Goal: Task Accomplishment & Management: Manage account settings

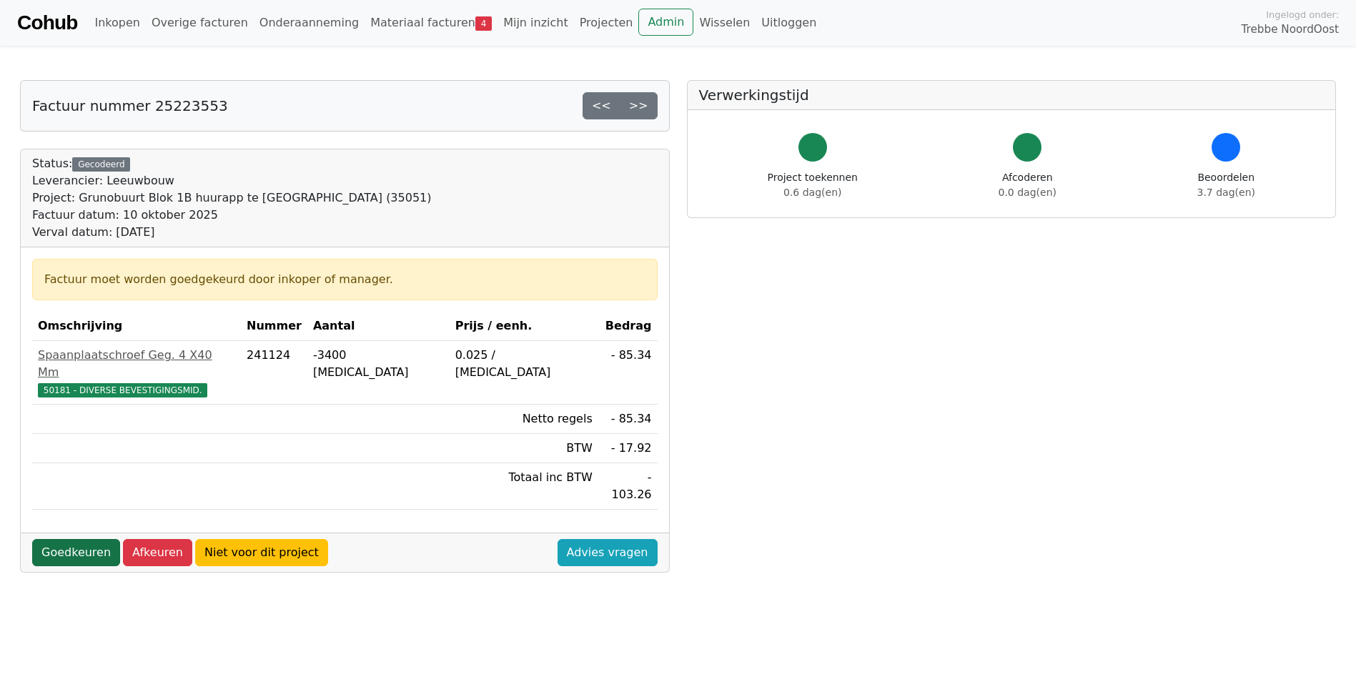
click at [81, 539] on link "Goedkeuren" at bounding box center [76, 552] width 88 height 27
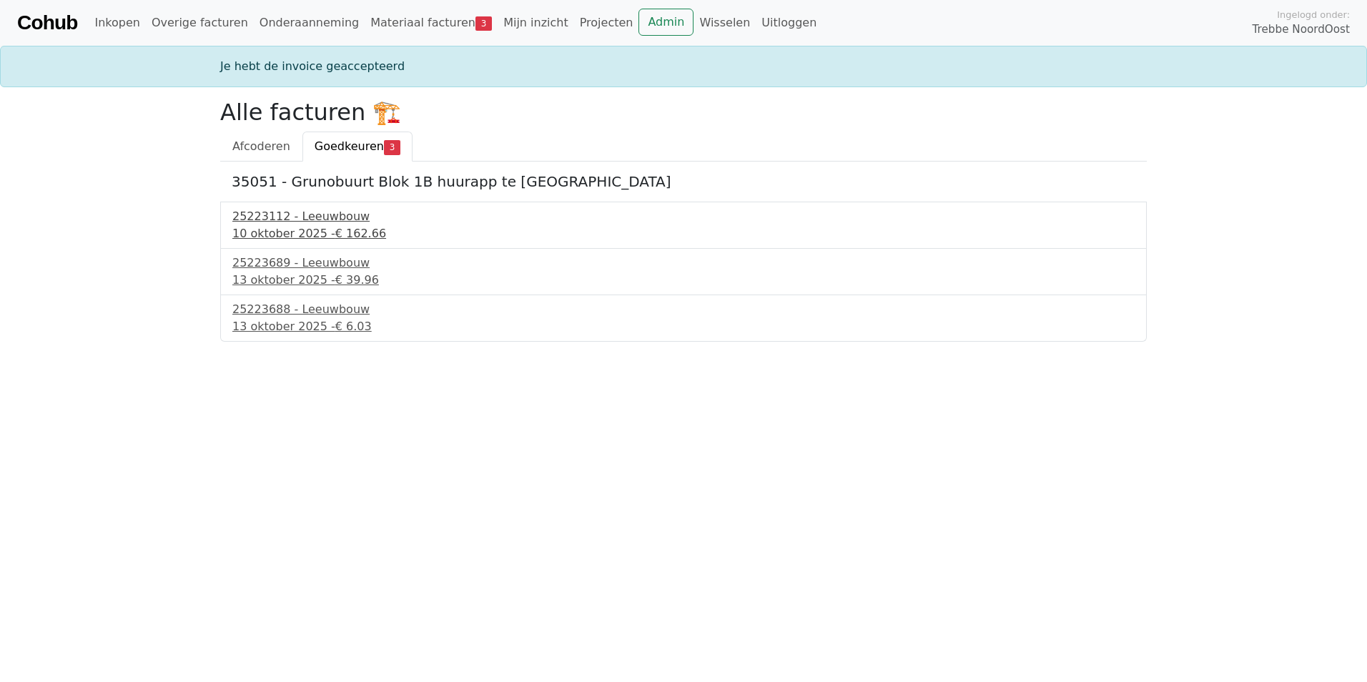
click at [280, 233] on div "10 oktober 2025 - € 162.66" at bounding box center [683, 233] width 902 height 17
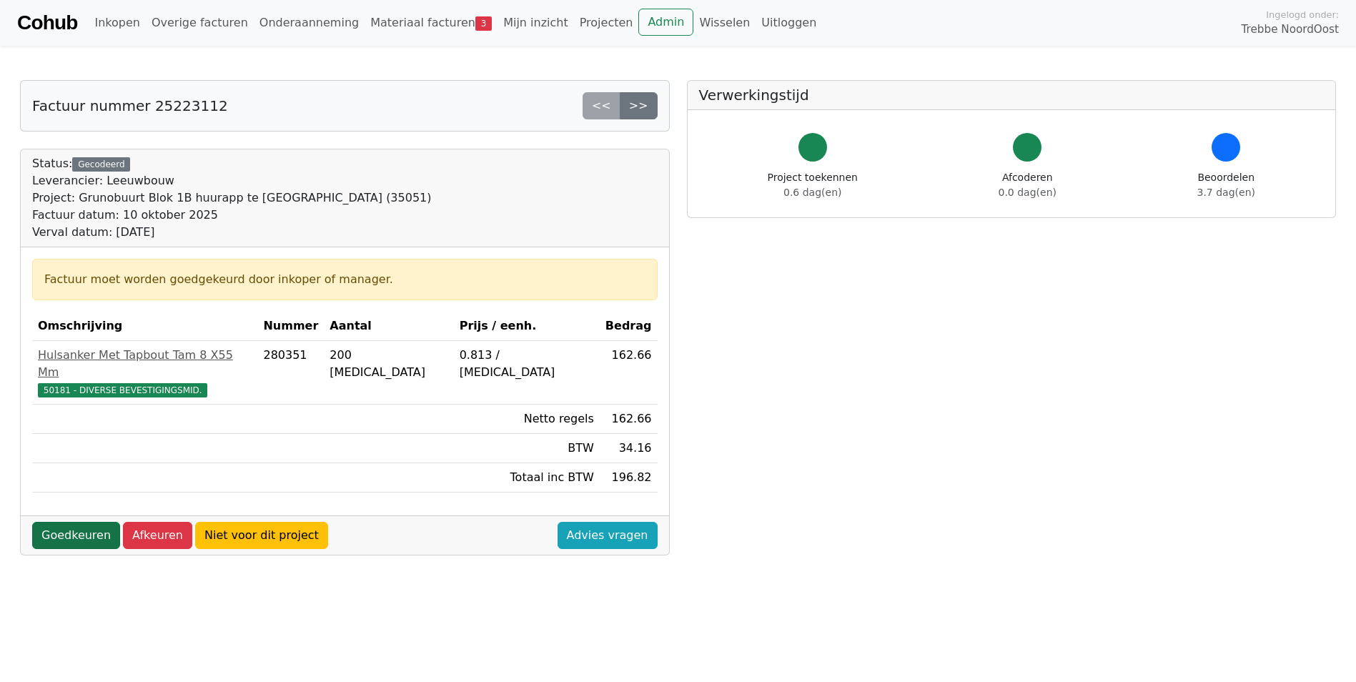
click at [79, 522] on link "Goedkeuren" at bounding box center [76, 535] width 88 height 27
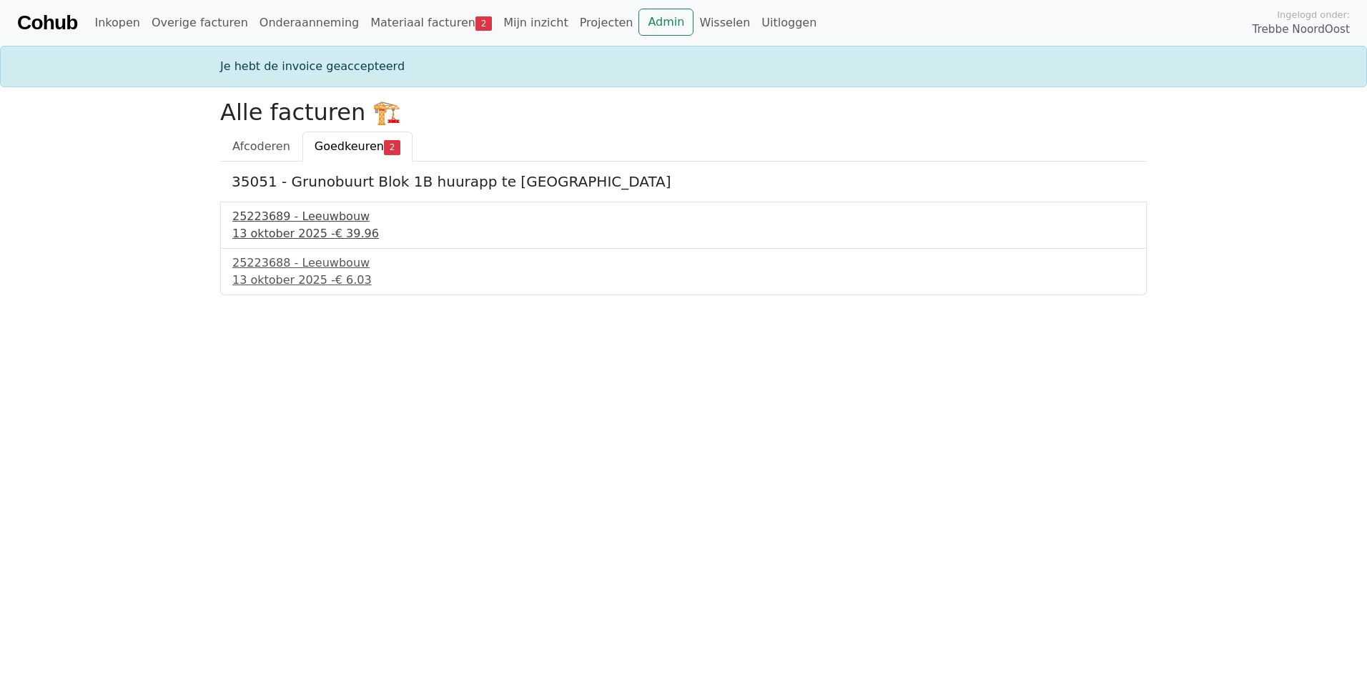
click at [264, 239] on div "13 oktober 2025 - € 39.96" at bounding box center [683, 233] width 902 height 17
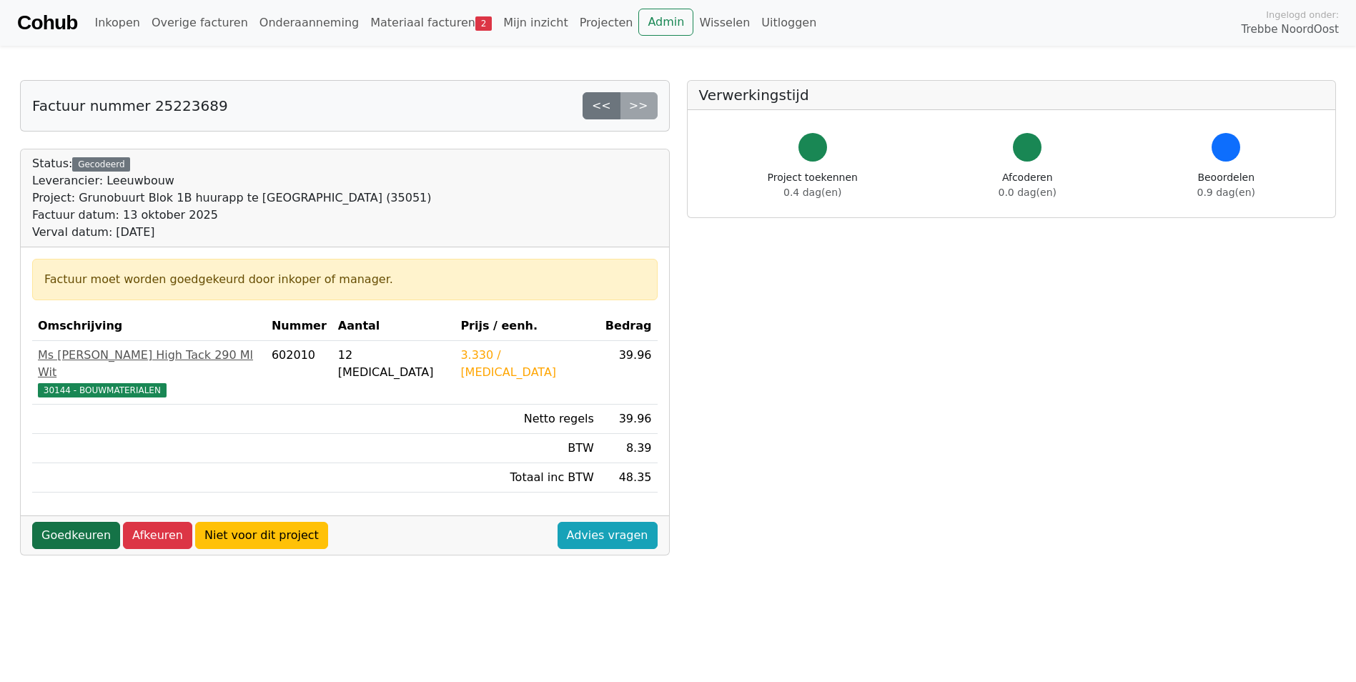
click at [84, 522] on link "Goedkeuren" at bounding box center [76, 535] width 88 height 27
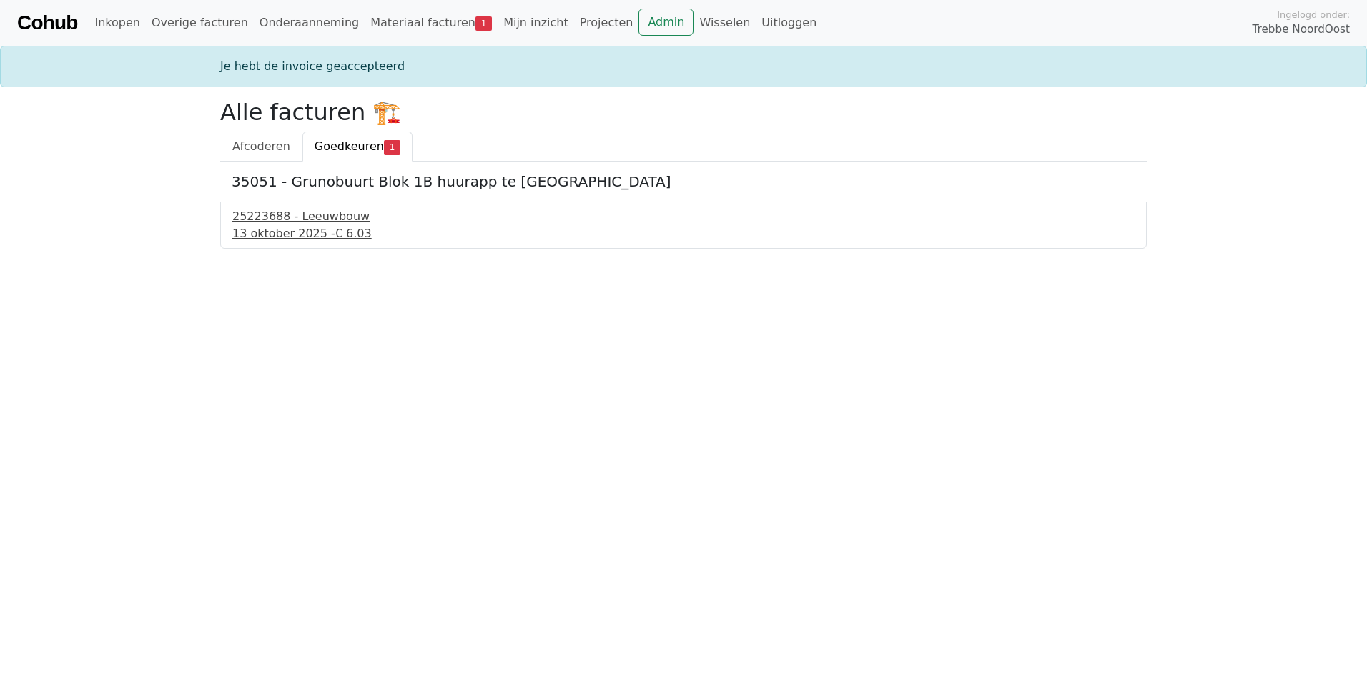
click at [275, 231] on div "[DATE] - € 6.03" at bounding box center [683, 233] width 902 height 17
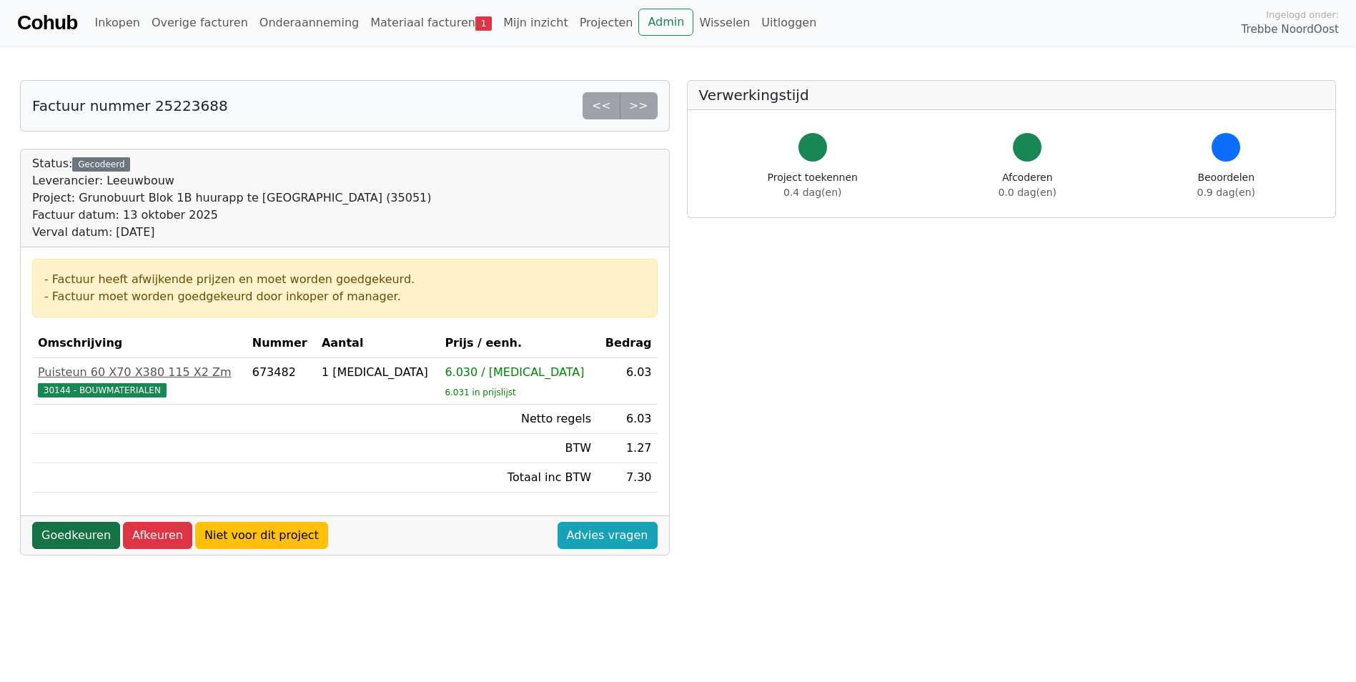
click at [77, 538] on link "Goedkeuren" at bounding box center [76, 535] width 88 height 27
